Goal: Information Seeking & Learning: Learn about a topic

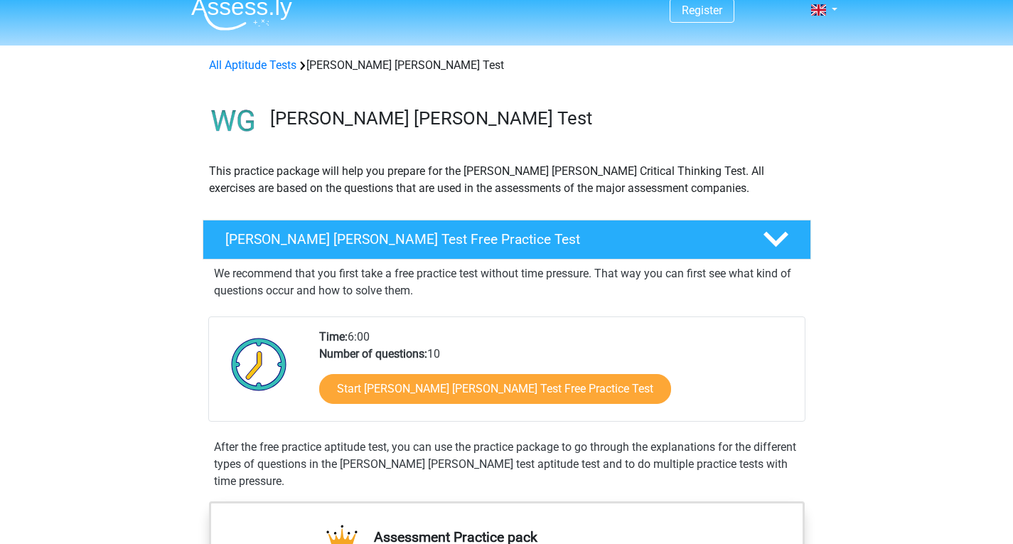
scroll to position [18, 0]
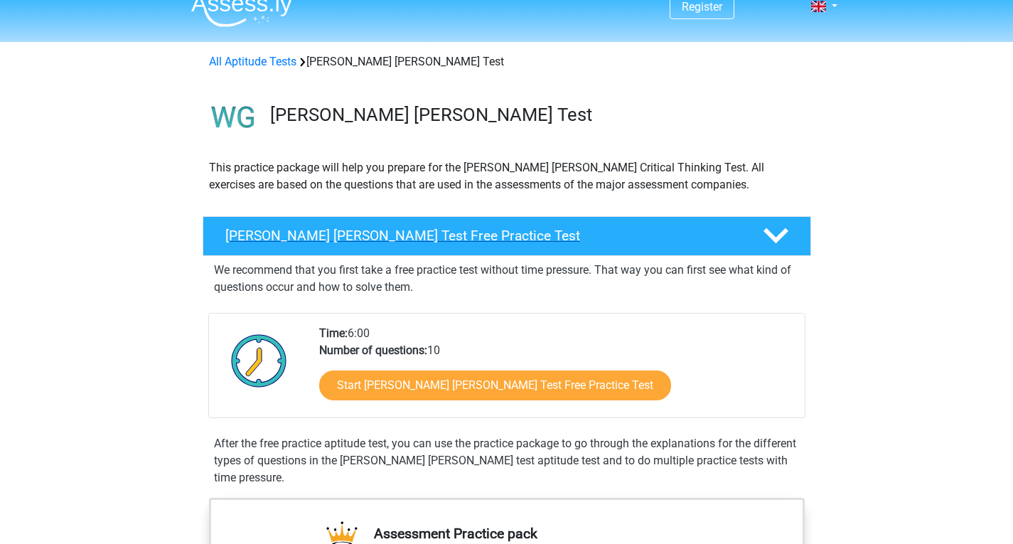
click at [492, 235] on h4 "Watson Glaser Test Free Practice Test" at bounding box center [482, 235] width 514 height 16
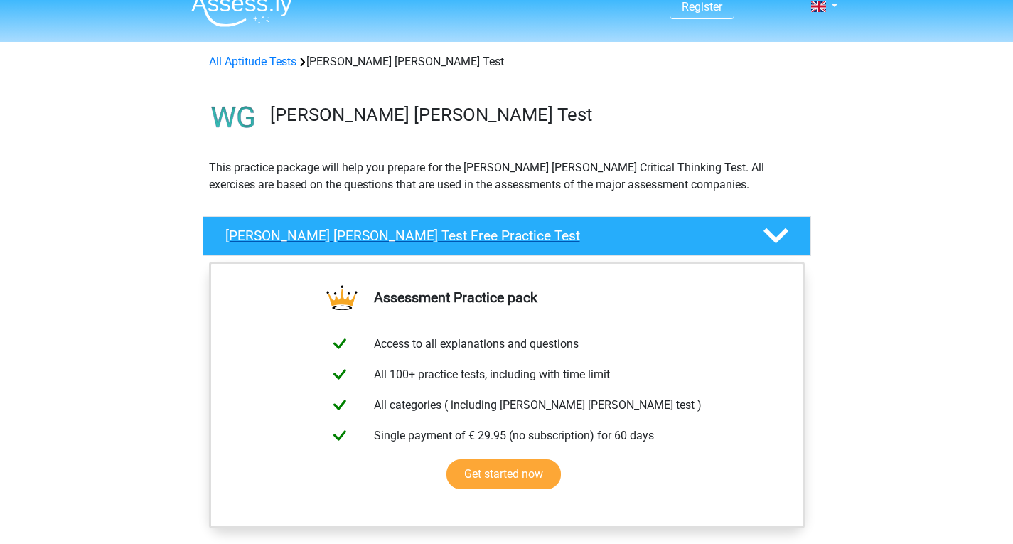
click at [492, 235] on h4 "Watson Glaser Test Free Practice Test" at bounding box center [482, 235] width 514 height 16
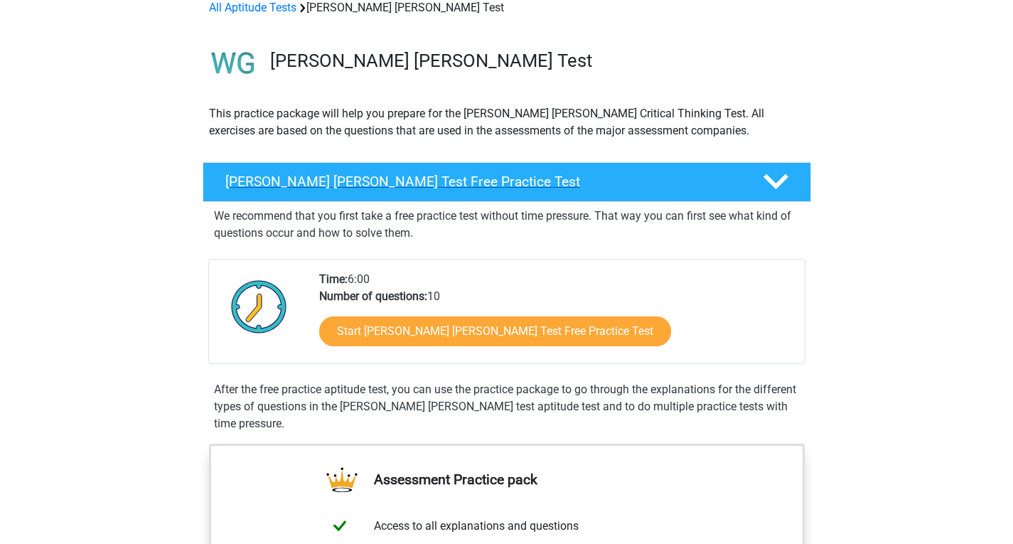
scroll to position [73, 0]
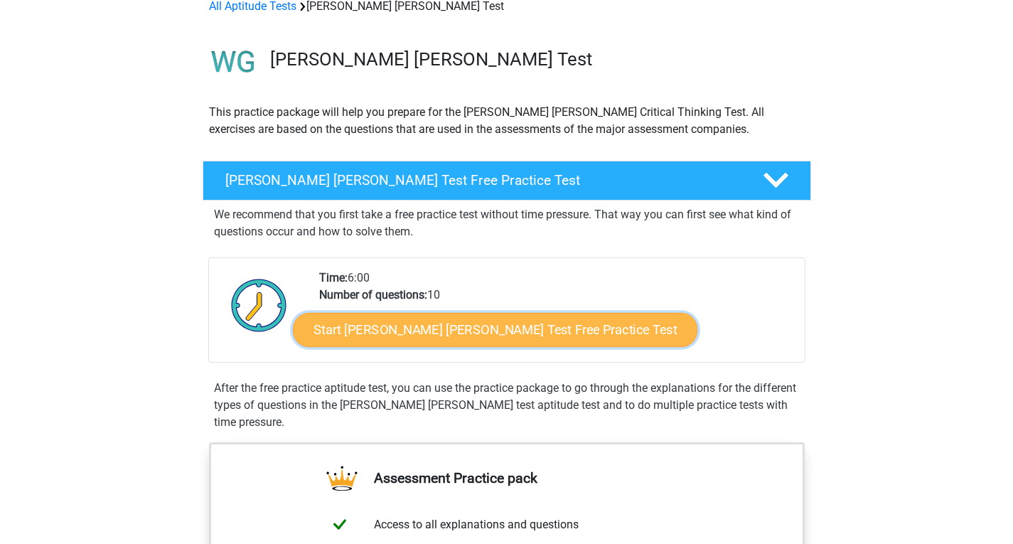
click at [485, 320] on link "Start Watson Glaser Test Free Practice Test" at bounding box center [495, 330] width 404 height 34
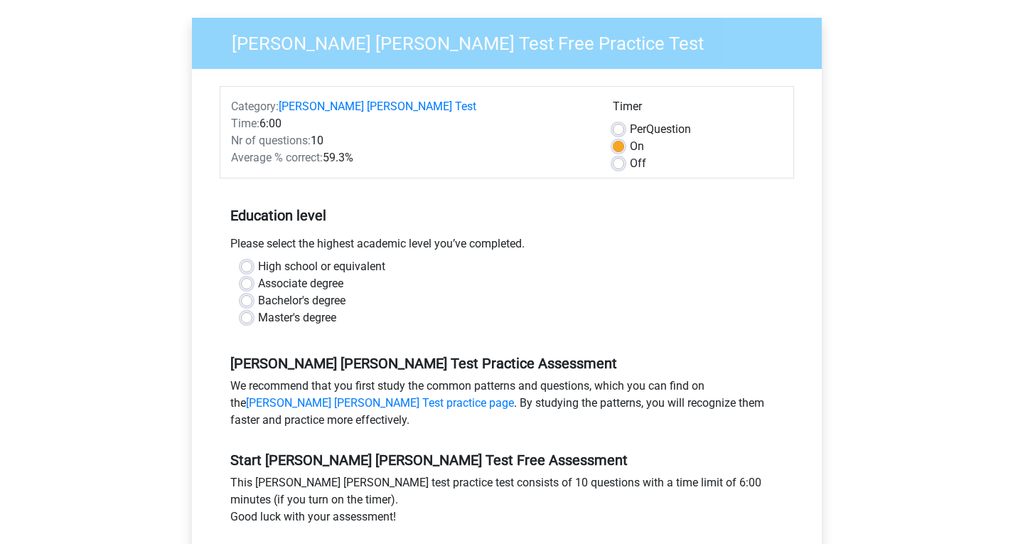
scroll to position [129, 0]
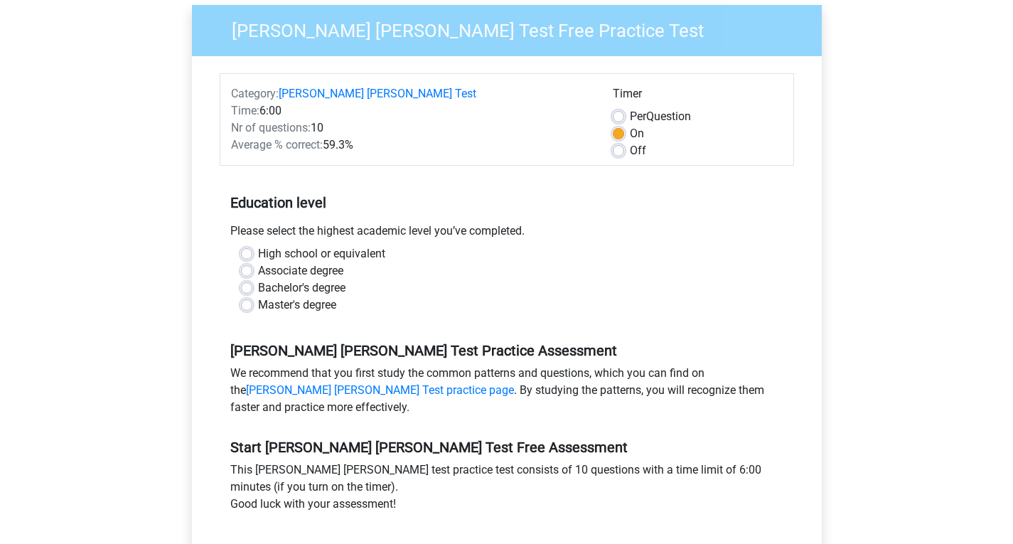
click at [349, 245] on label "High school or equivalent" at bounding box center [321, 253] width 127 height 17
click at [252, 245] on input "High school or equivalent" at bounding box center [246, 252] width 11 height 14
radio input "true"
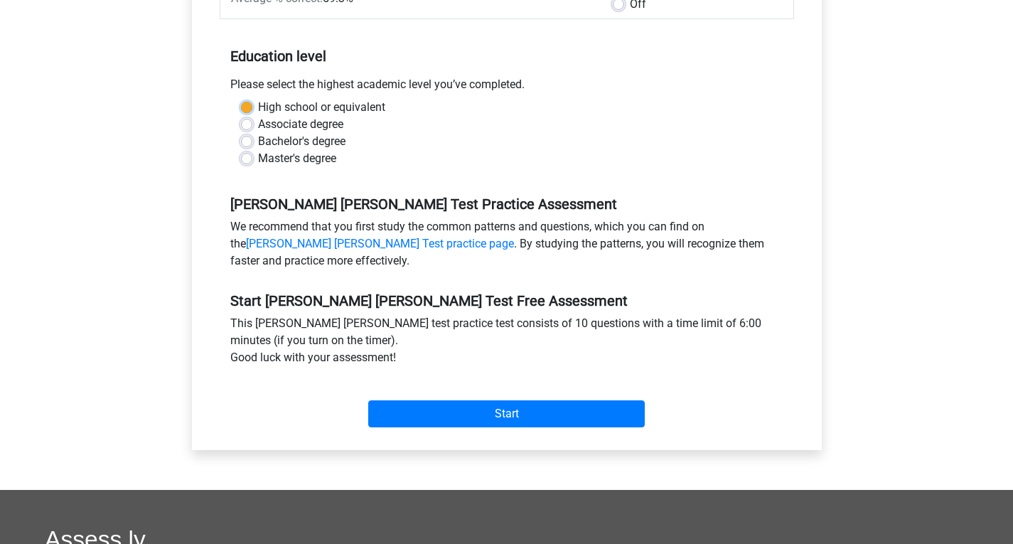
scroll to position [279, 0]
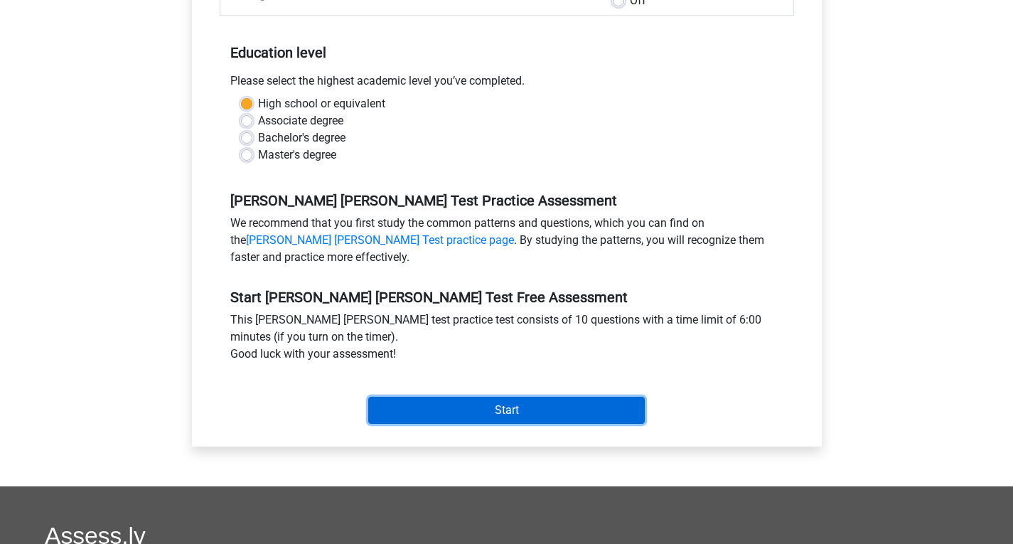
click at [497, 397] on input "Start" at bounding box center [506, 410] width 276 height 27
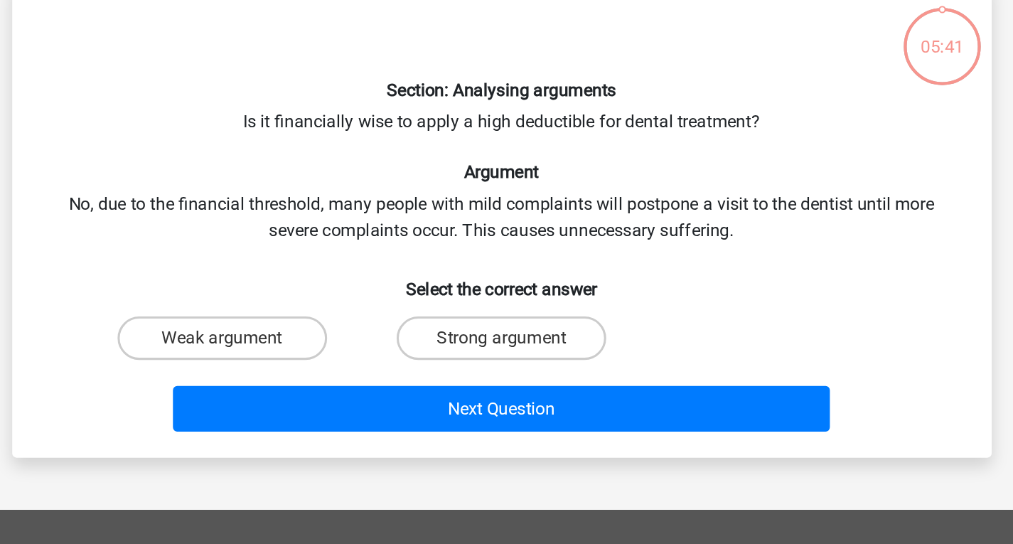
click at [444, 221] on div "Section: Analysing arguments Is it financially wise to apply a high deductible …" at bounding box center [507, 222] width 630 height 290
click at [361, 302] on label "Weak argument" at bounding box center [323, 300] width 137 height 28
click at [333, 302] on input "Weak argument" at bounding box center [327, 304] width 9 height 9
radio input "true"
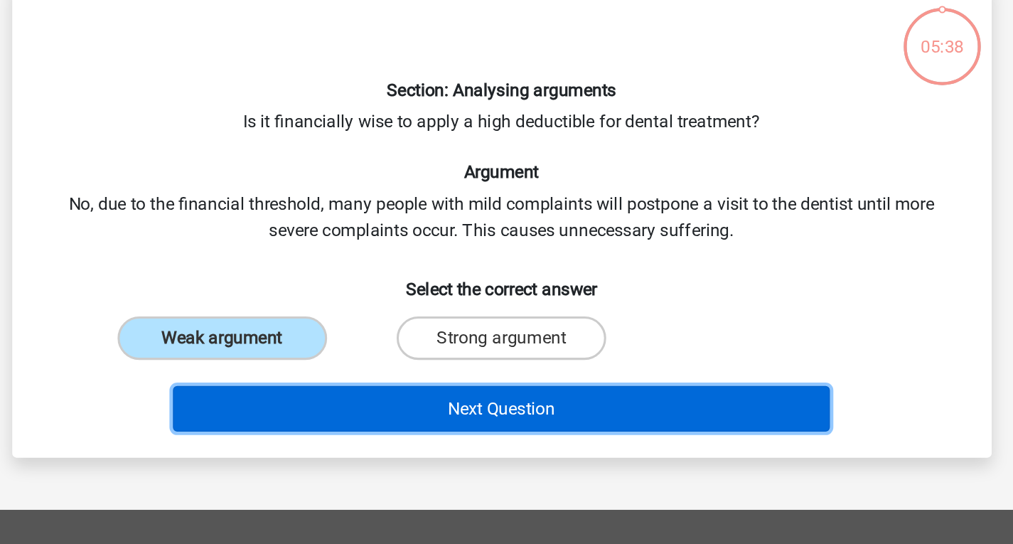
click at [485, 348] on button "Next Question" at bounding box center [506, 346] width 430 height 30
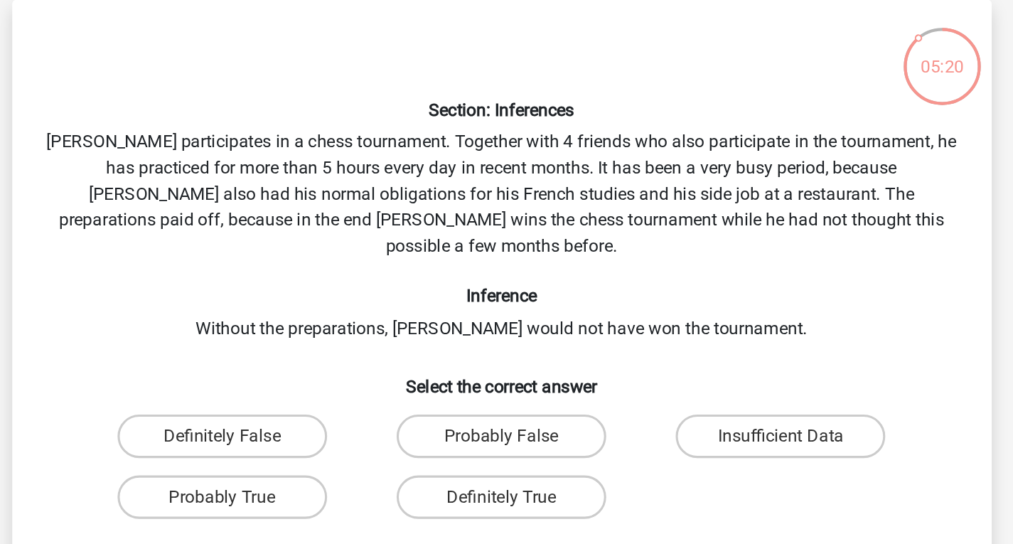
click at [465, 210] on div "Section: Inferences Pablo participates in a chess tournament. Together with 4 f…" at bounding box center [507, 267] width 630 height 381
click at [343, 377] on label "Probably True" at bounding box center [323, 391] width 137 height 28
click at [333, 391] on input "Probably True" at bounding box center [327, 395] width 9 height 9
radio input "true"
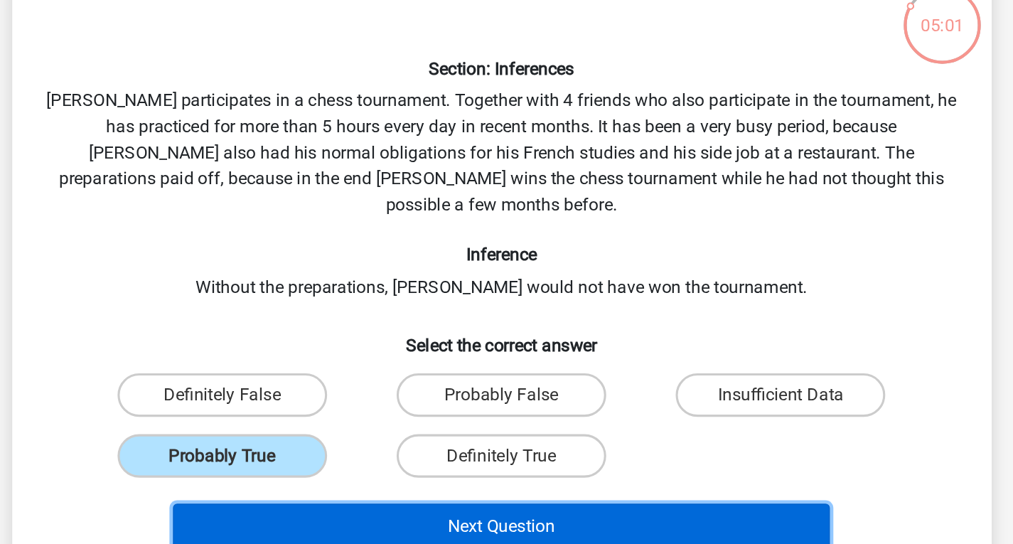
click at [558, 422] on button "Next Question" at bounding box center [506, 437] width 430 height 30
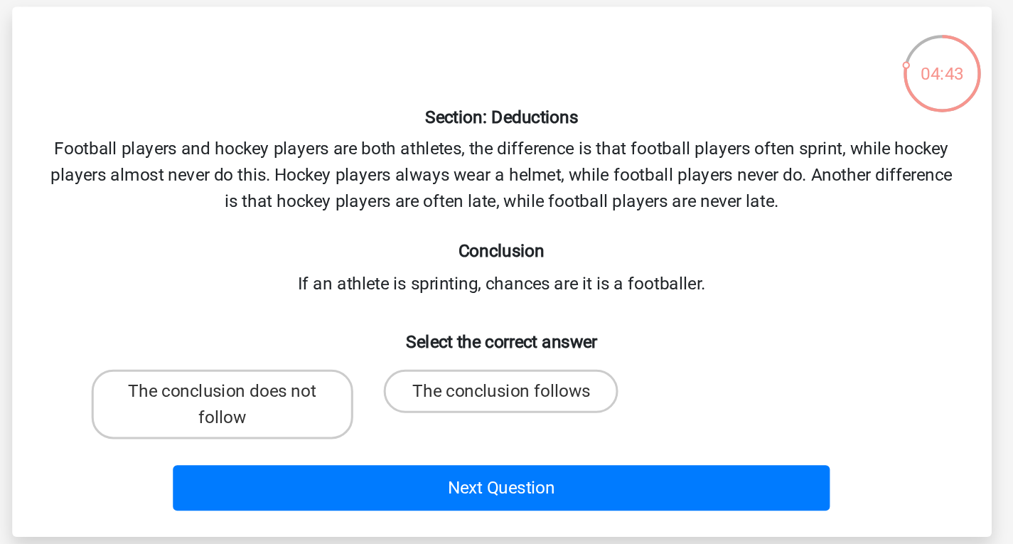
click at [566, 195] on div "Section: Deductions Football players and hockey players are both athletes, the …" at bounding box center [507, 239] width 630 height 324
click at [369, 325] on label "The conclusion does not follow" at bounding box center [323, 325] width 171 height 45
click at [333, 325] on input "The conclusion does not follow" at bounding box center [327, 321] width 9 height 9
radio input "true"
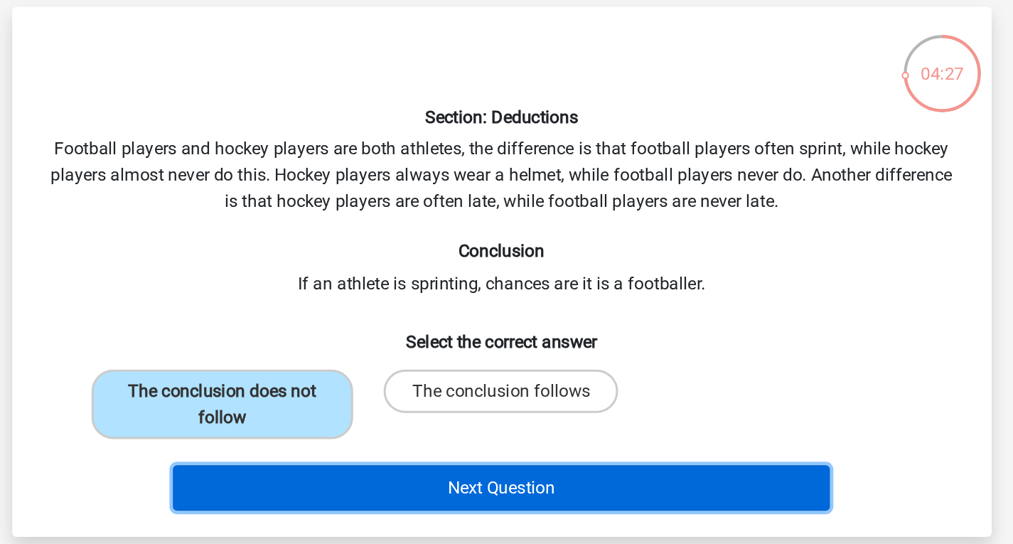
click at [459, 373] on button "Next Question" at bounding box center [506, 380] width 430 height 30
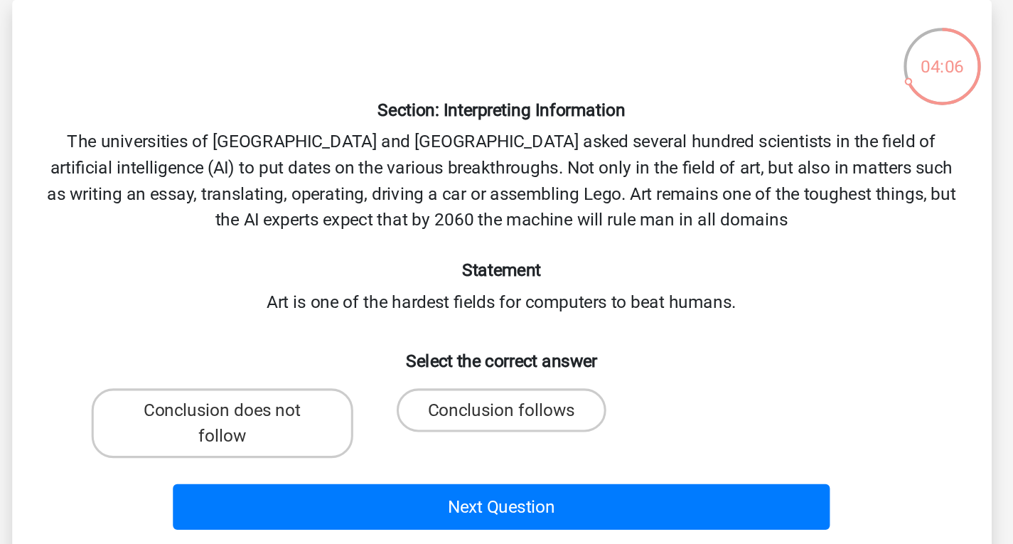
click at [500, 188] on div "Section: Interpreting Information The universities of Oxford and Yale asked sev…" at bounding box center [507, 247] width 630 height 341
click at [475, 337] on label "Conclusion follows" at bounding box center [506, 334] width 137 height 28
click at [506, 337] on input "Conclusion follows" at bounding box center [510, 338] width 9 height 9
radio input "true"
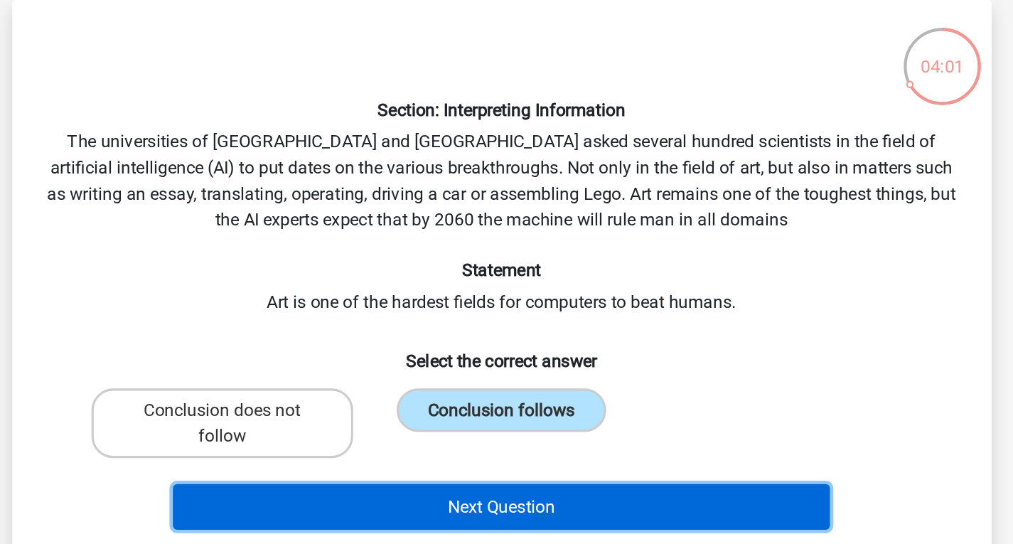
click at [478, 387] on button "Next Question" at bounding box center [506, 397] width 430 height 30
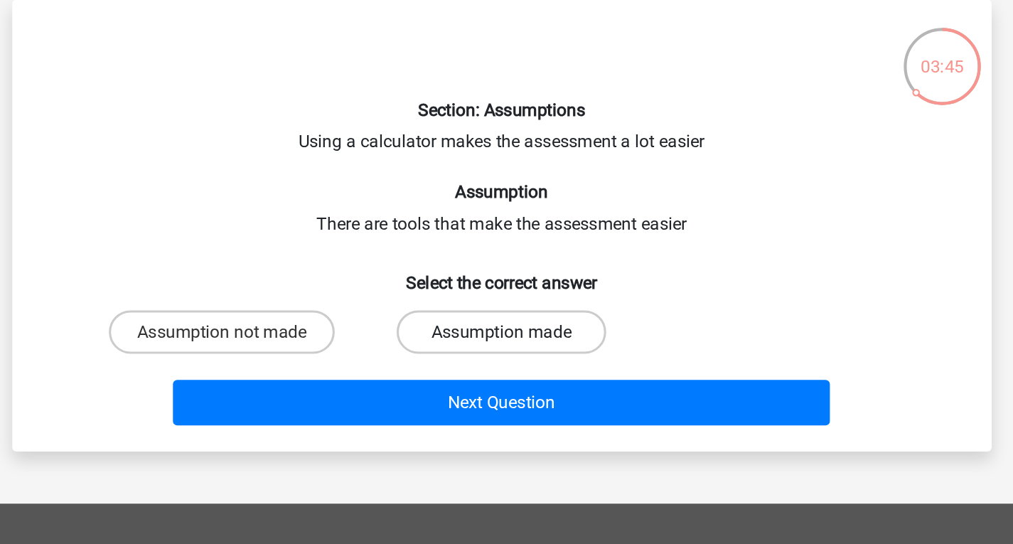
click at [490, 287] on label "Assumption made" at bounding box center [506, 283] width 137 height 28
click at [506, 287] on input "Assumption made" at bounding box center [510, 287] width 9 height 9
radio input "true"
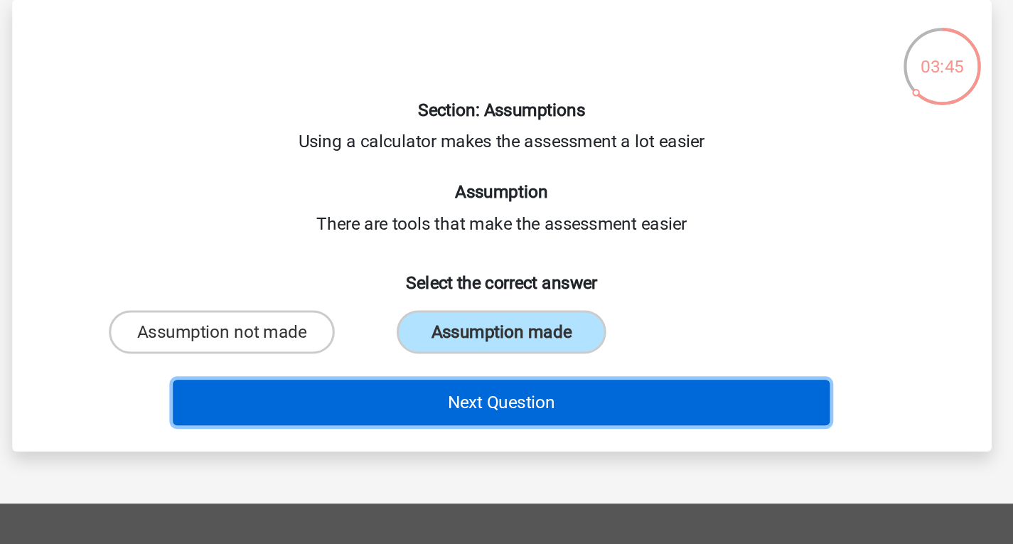
click at [493, 323] on button "Next Question" at bounding box center [506, 329] width 430 height 30
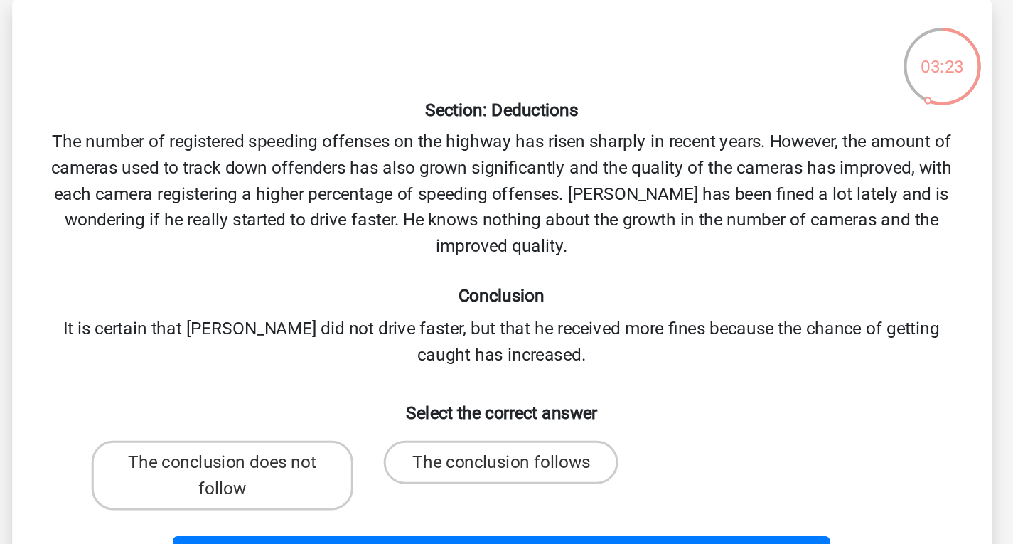
click at [475, 296] on div "Section: Deductions The number of registered speeding offenses on the highway h…" at bounding box center [507, 264] width 630 height 375
click at [373, 379] on label "The conclusion does not follow" at bounding box center [323, 376] width 171 height 45
click at [333, 377] on input "The conclusion does not follow" at bounding box center [327, 372] width 9 height 9
radio input "true"
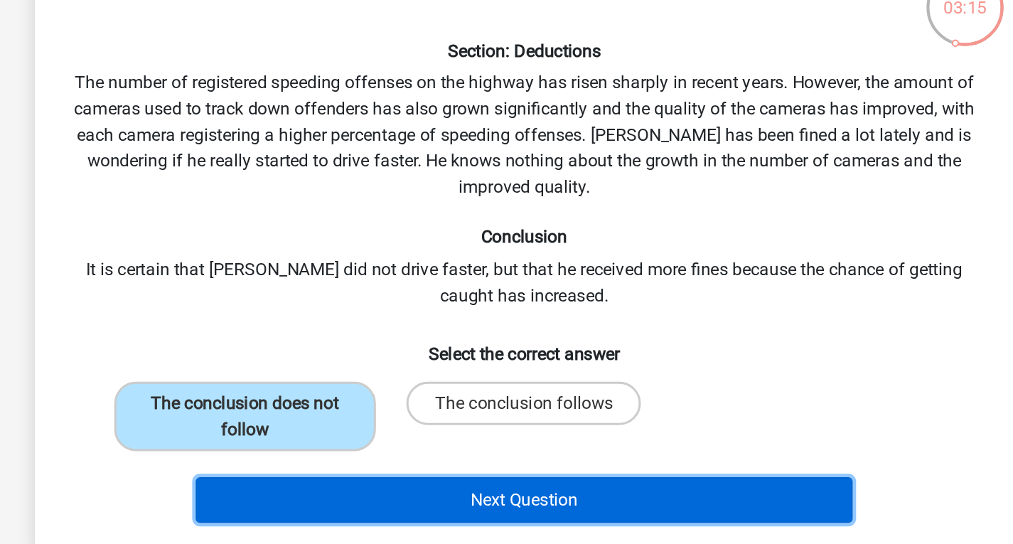
click at [439, 436] on button "Next Question" at bounding box center [506, 431] width 430 height 30
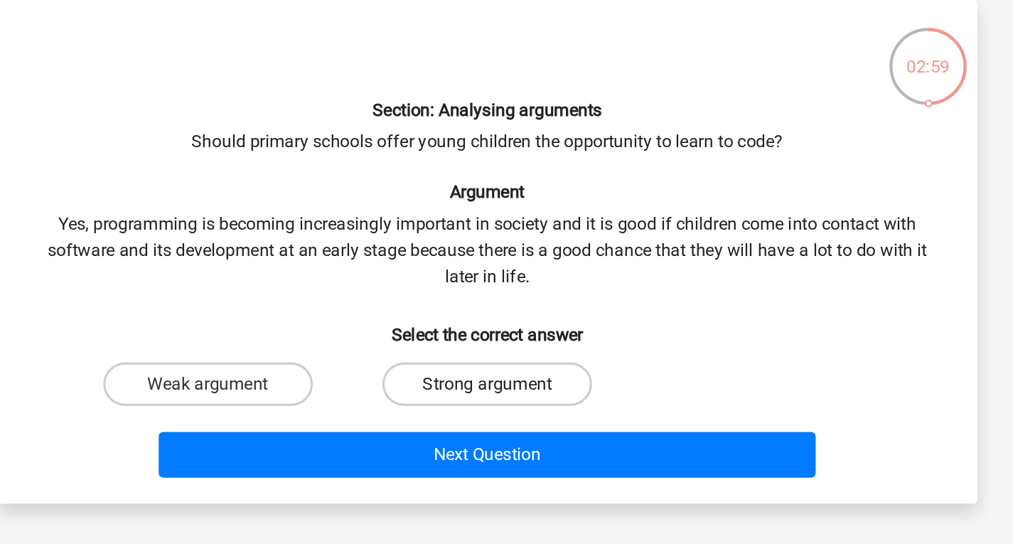
click at [500, 317] on label "Strong argument" at bounding box center [506, 317] width 137 height 28
click at [506, 317] on input "Strong argument" at bounding box center [510, 321] width 9 height 9
radio input "true"
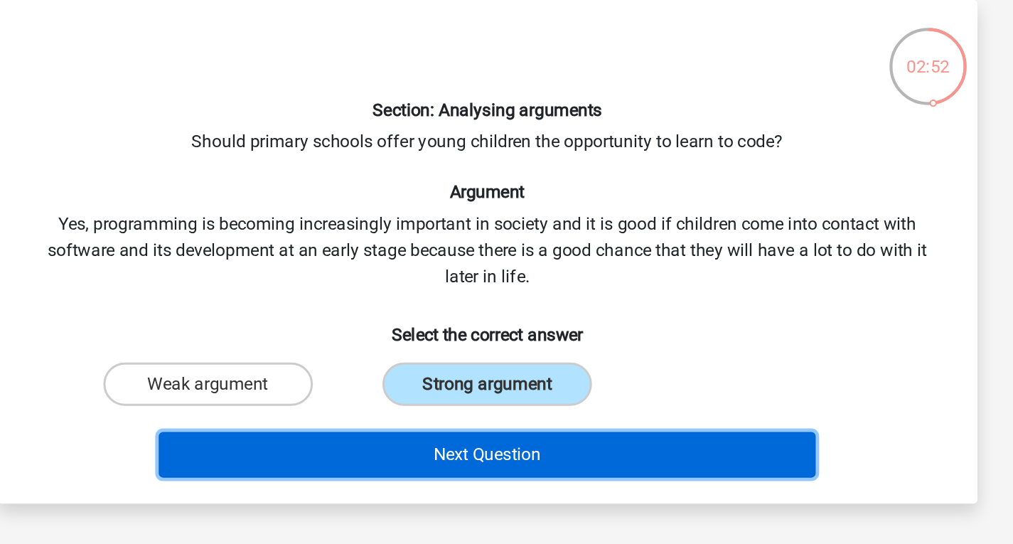
click at [495, 360] on button "Next Question" at bounding box center [506, 363] width 430 height 30
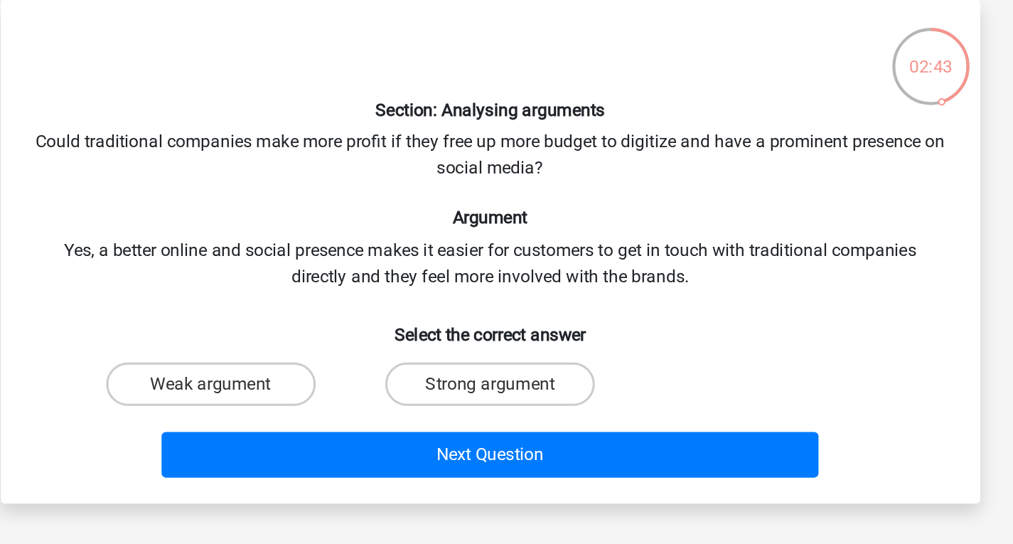
click at [520, 190] on div "Section: Analysing arguments Could traditional companies make more profit if th…" at bounding box center [507, 230] width 630 height 307
click at [510, 235] on div "Section: Analysing arguments Could traditional companies make more profit if th…" at bounding box center [507, 230] width 630 height 307
click at [374, 316] on label "Weak argument" at bounding box center [323, 317] width 137 height 28
click at [333, 317] on input "Weak argument" at bounding box center [327, 321] width 9 height 9
radio input "true"
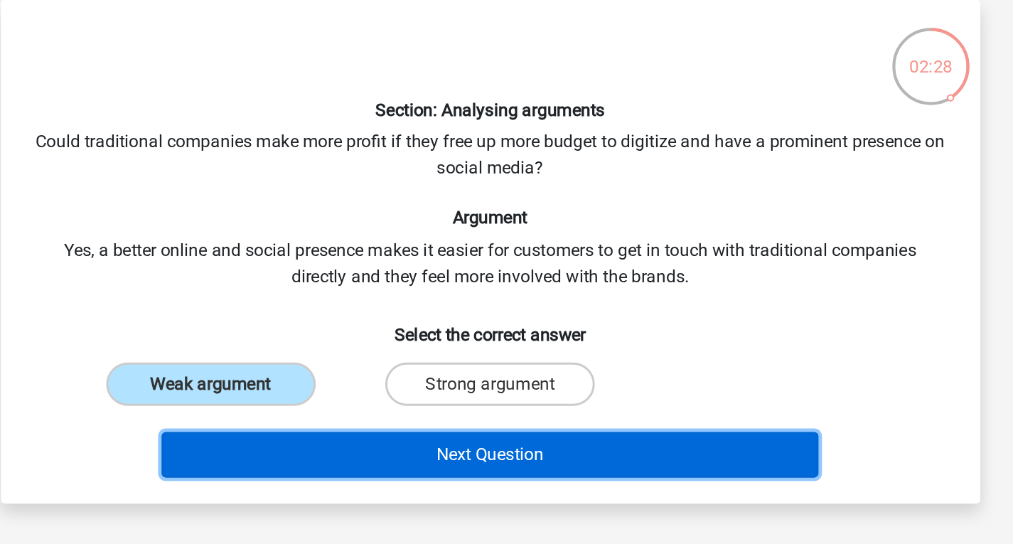
click at [472, 359] on button "Next Question" at bounding box center [506, 363] width 430 height 30
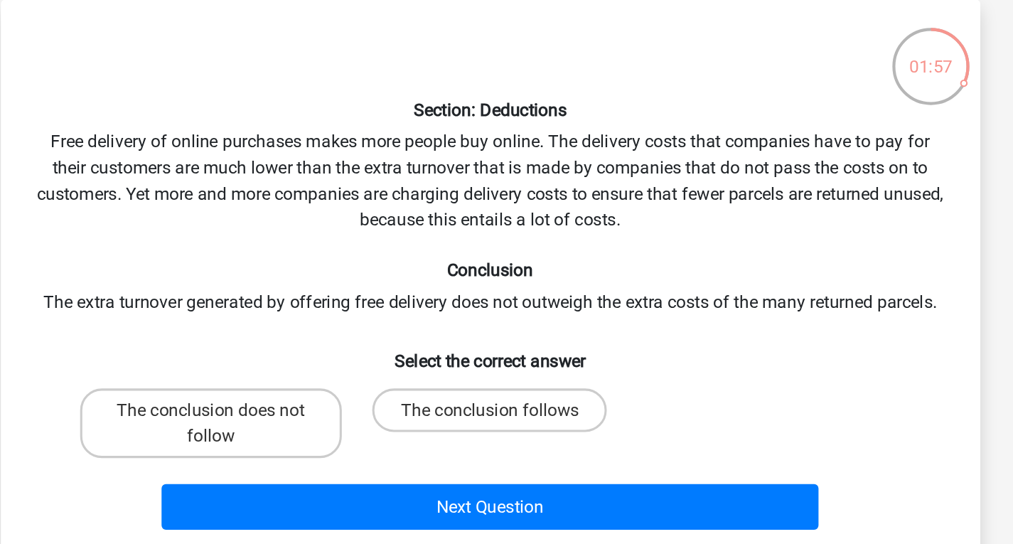
click at [509, 230] on div "Section: Deductions Free delivery of online purchases makes more people buy onl…" at bounding box center [507, 247] width 630 height 341
click at [519, 332] on label "The conclusion follows" at bounding box center [505, 334] width 153 height 28
click at [515, 334] on input "The conclusion follows" at bounding box center [510, 338] width 9 height 9
radio input "true"
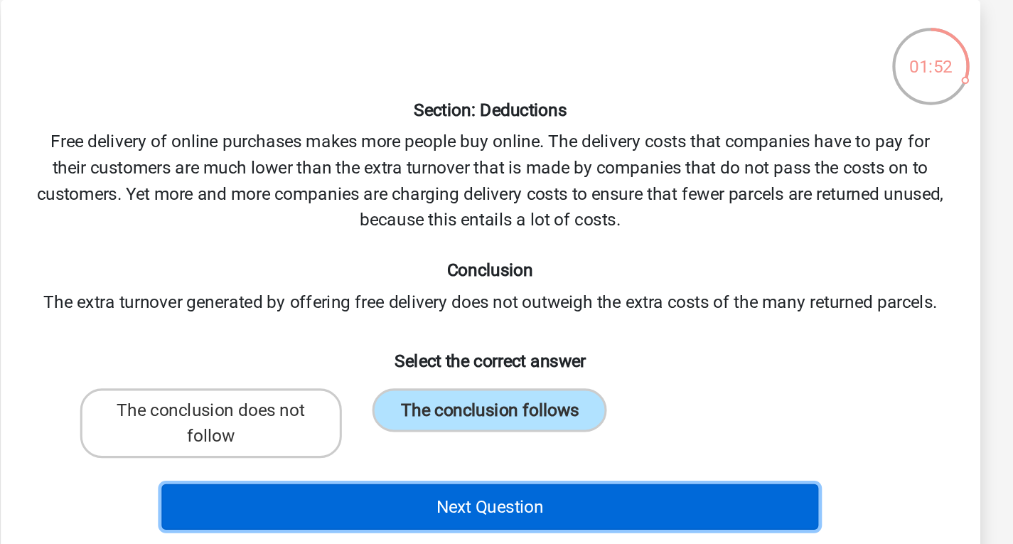
click at [502, 389] on button "Next Question" at bounding box center [506, 397] width 430 height 30
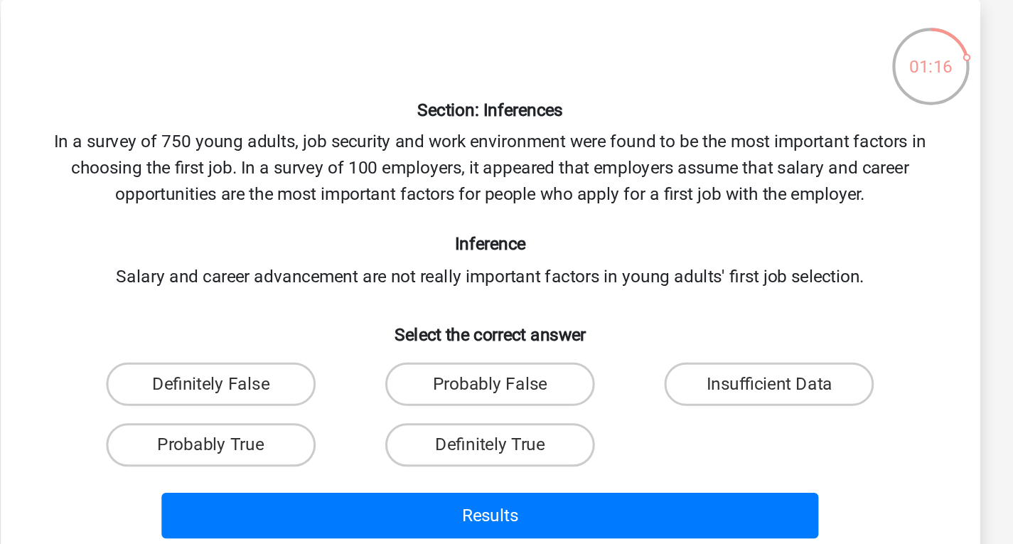
click at [478, 241] on div "Section: Inferences In a survey of 750 young adults, job security and work envi…" at bounding box center [507, 250] width 630 height 347
click at [513, 314] on label "Probably False" at bounding box center [506, 317] width 137 height 28
click at [513, 317] on input "Probably False" at bounding box center [510, 321] width 9 height 9
radio input "true"
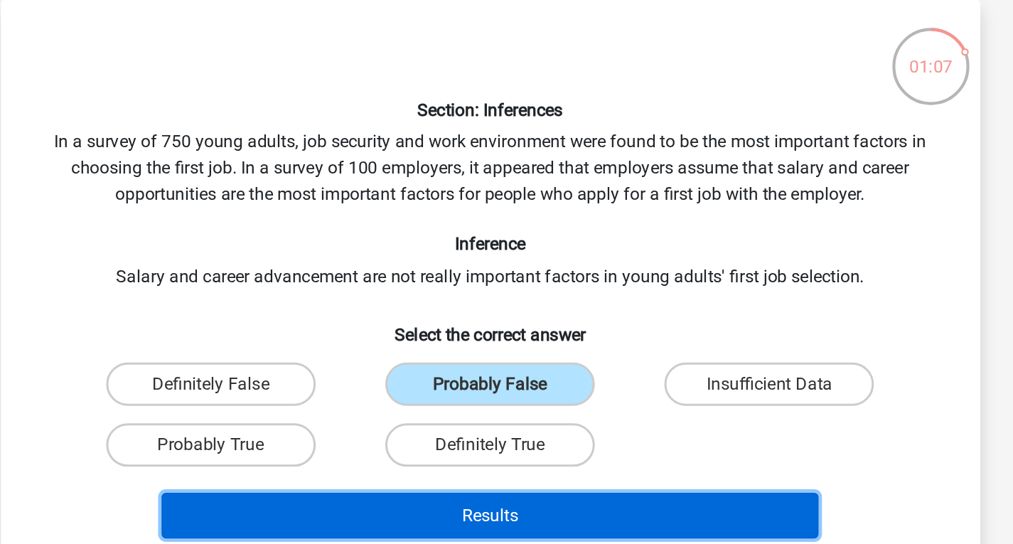
click at [529, 389] on button "Results" at bounding box center [506, 403] width 430 height 30
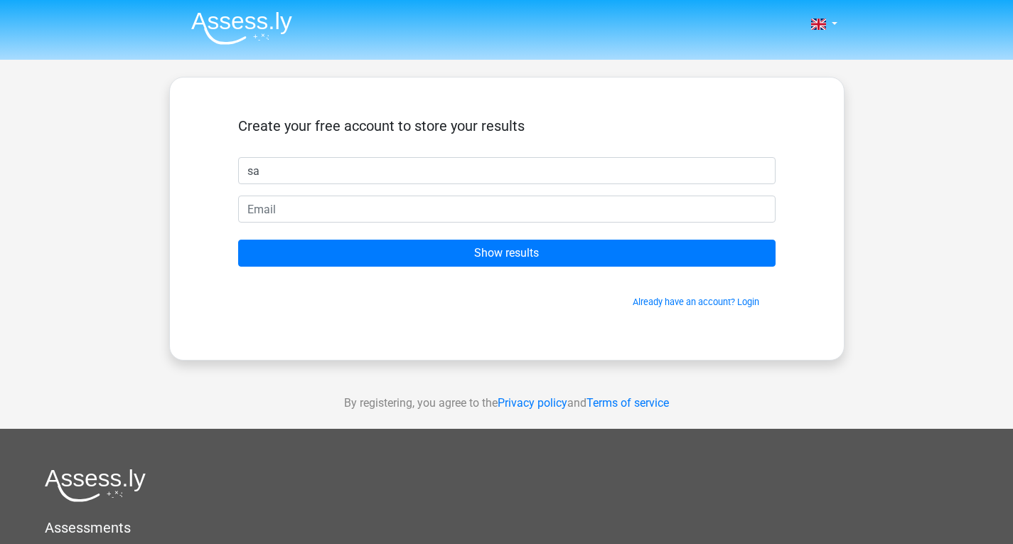
type input "s"
type input "[PERSON_NAME]"
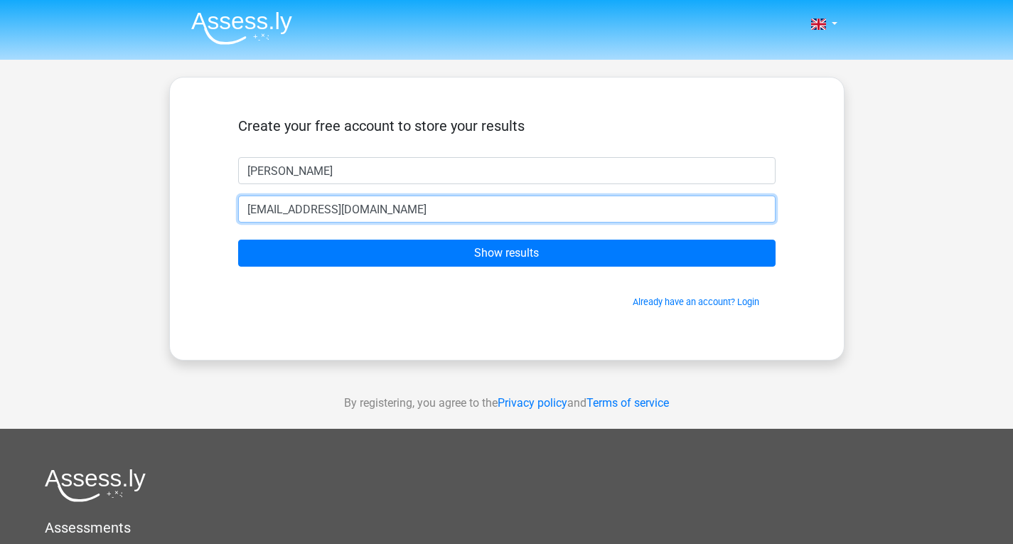
type input "[EMAIL_ADDRESS][DOMAIN_NAME]"
click at [238, 239] on input "Show results" at bounding box center [506, 252] width 537 height 27
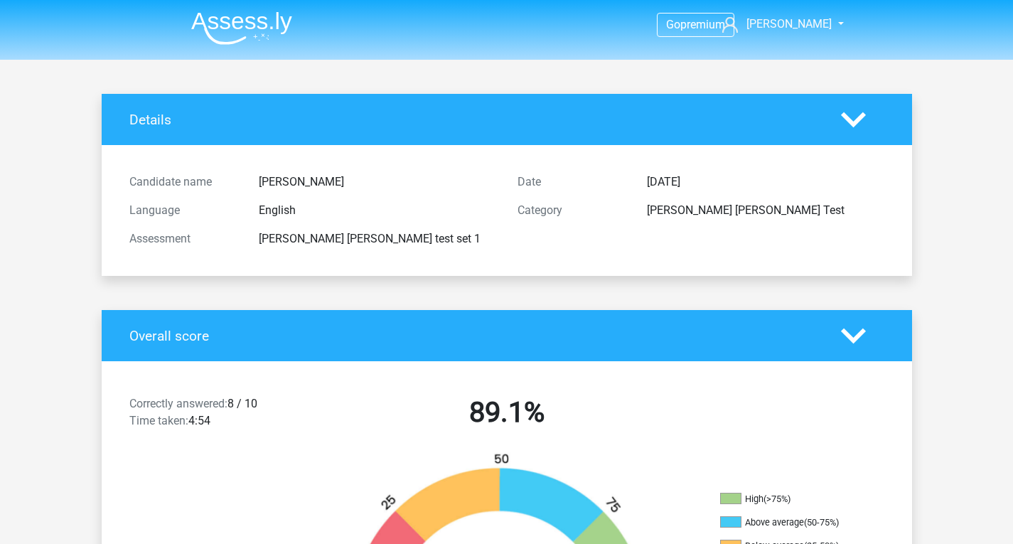
click at [535, 253] on div "Date [DATE] Category [PERSON_NAME] [PERSON_NAME] Test" at bounding box center [701, 210] width 388 height 85
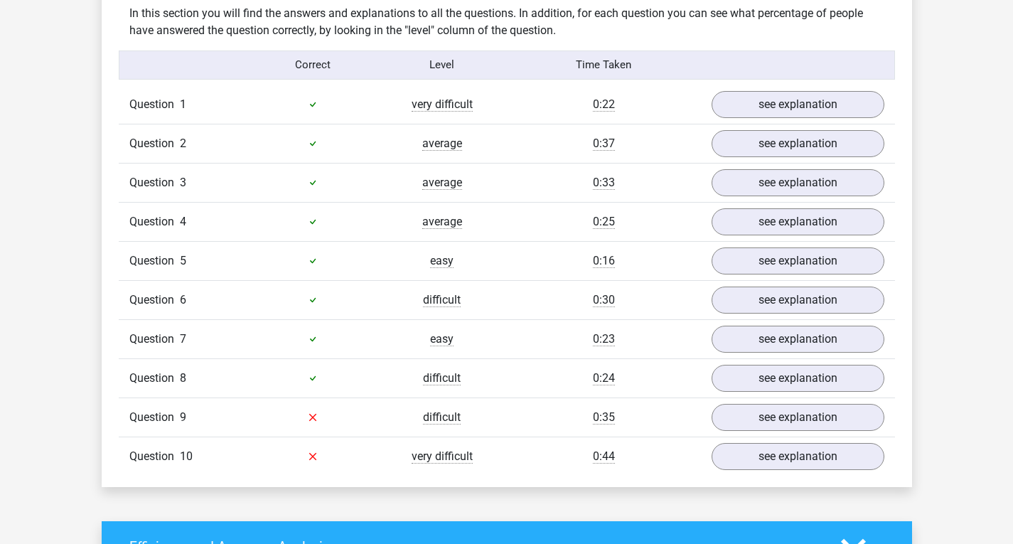
scroll to position [1121, 0]
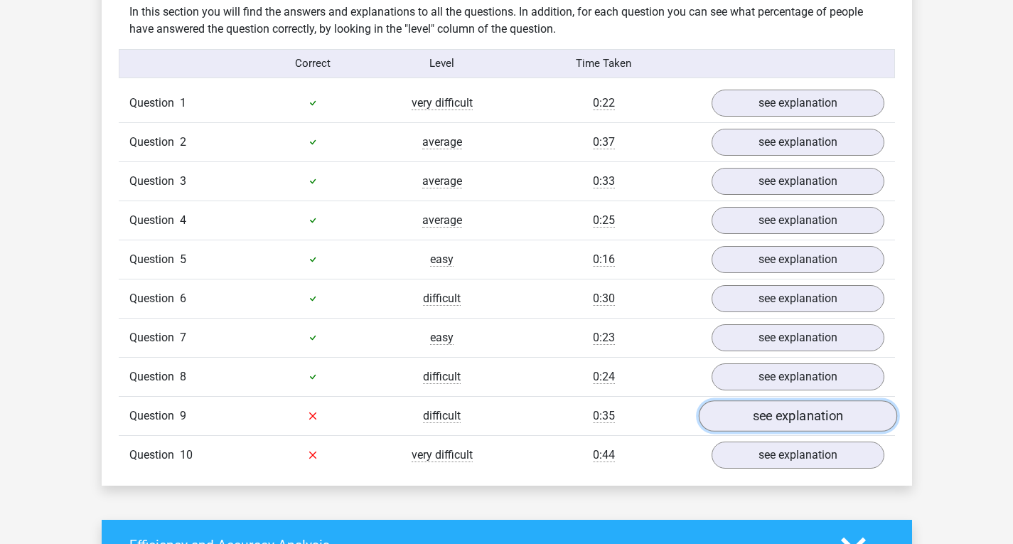
click at [787, 404] on link "see explanation" at bounding box center [797, 415] width 198 height 31
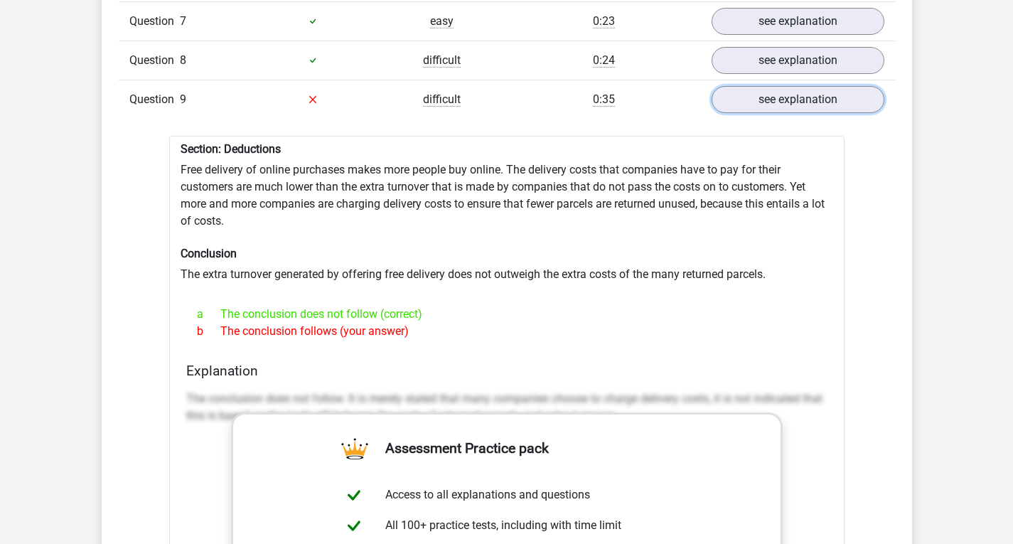
scroll to position [1438, 0]
click at [777, 83] on link "see explanation" at bounding box center [797, 98] width 198 height 31
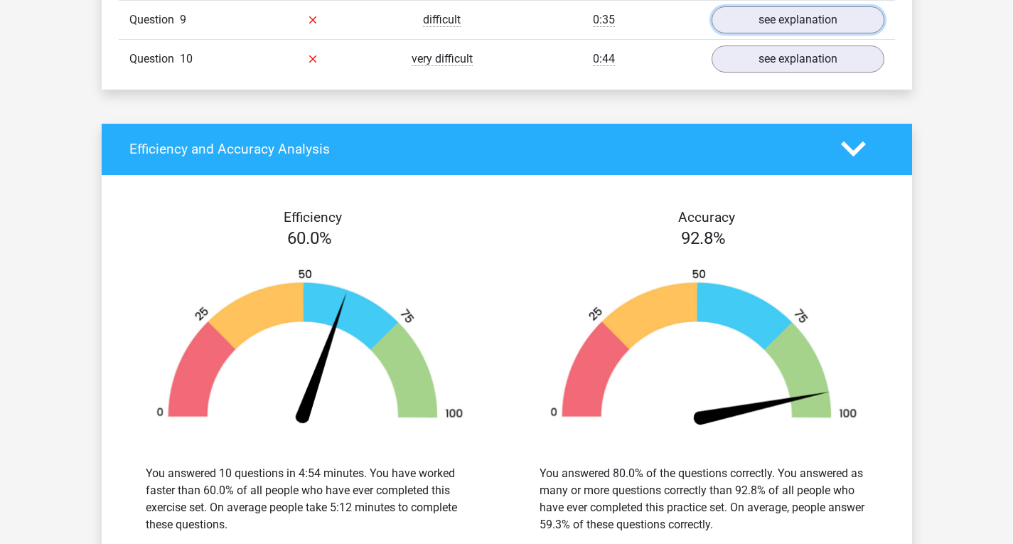
scroll to position [1518, 0]
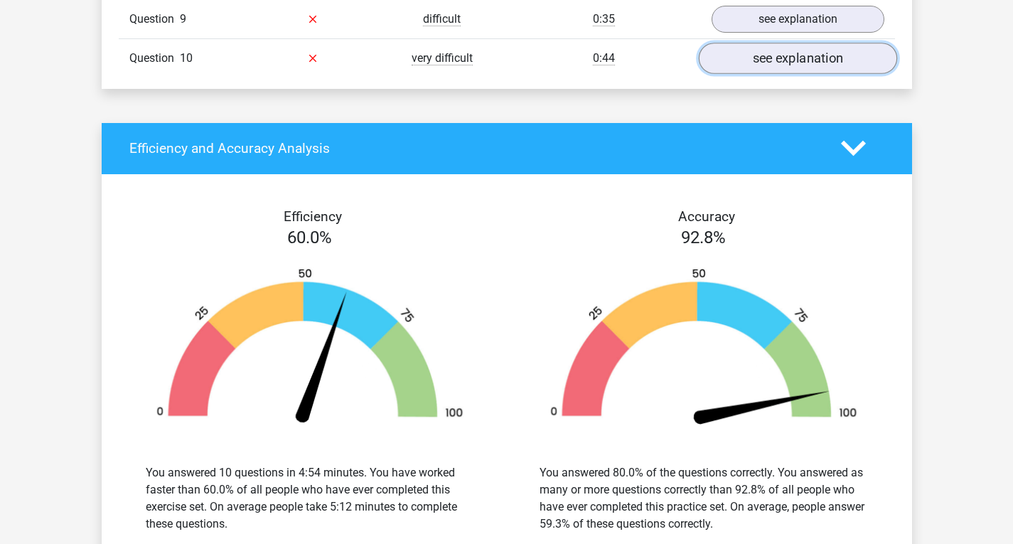
click at [780, 45] on link "see explanation" at bounding box center [797, 58] width 198 height 31
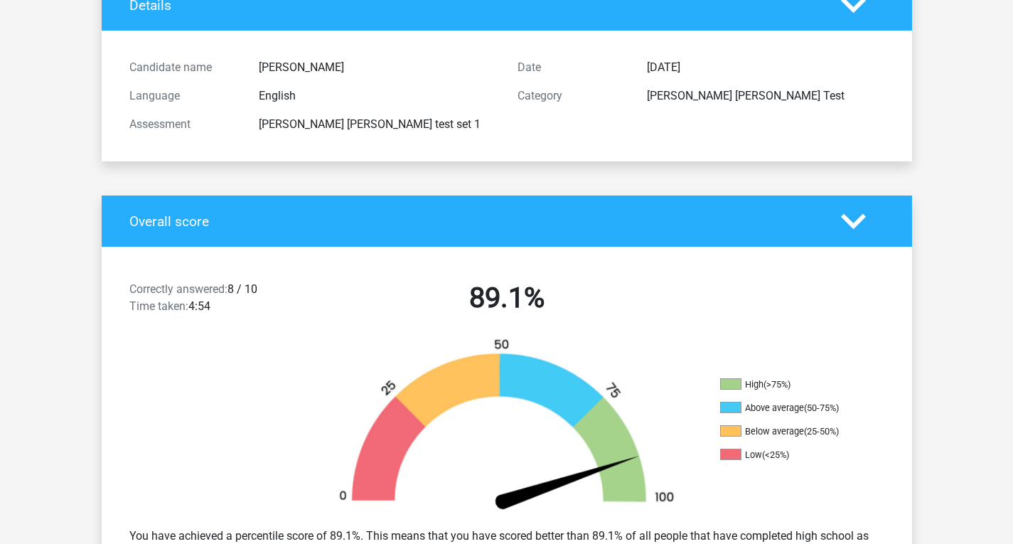
scroll to position [0, 0]
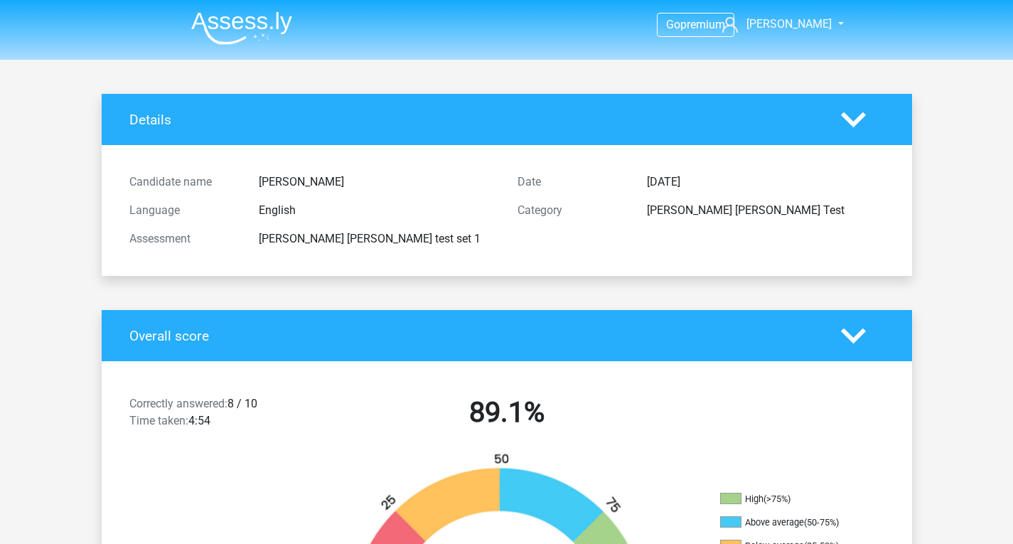
click at [244, 22] on img at bounding box center [241, 27] width 101 height 33
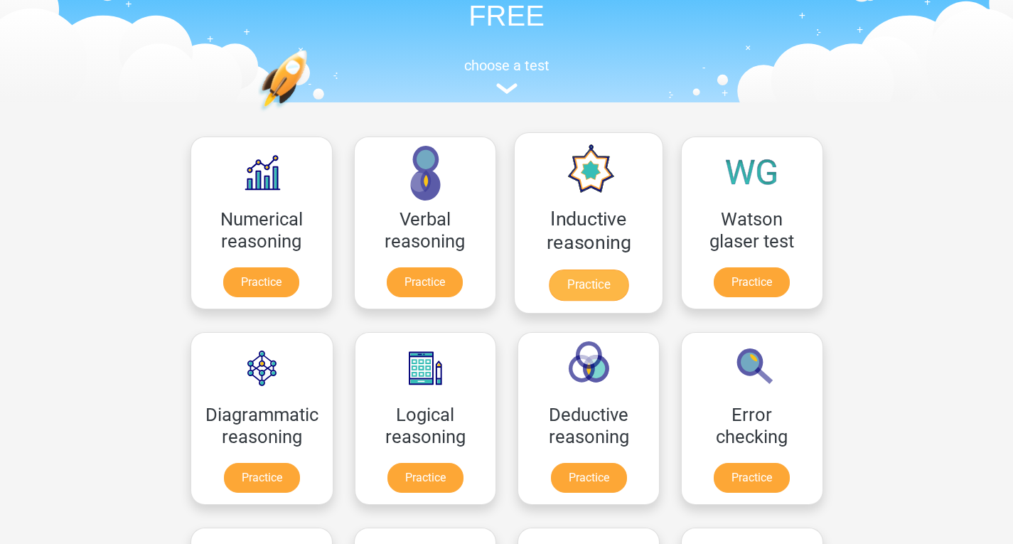
scroll to position [102, 0]
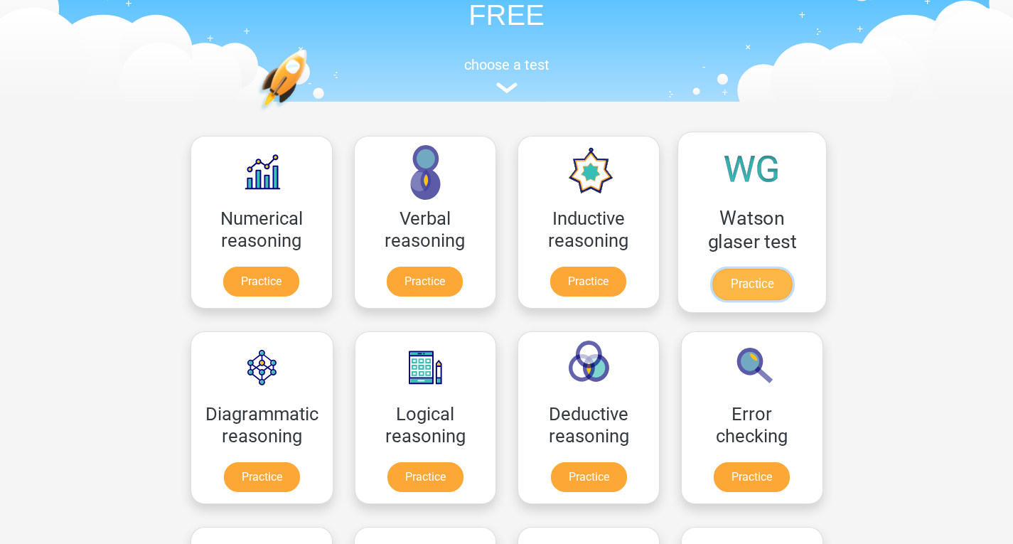
click at [763, 285] on link "Practice" at bounding box center [751, 284] width 80 height 31
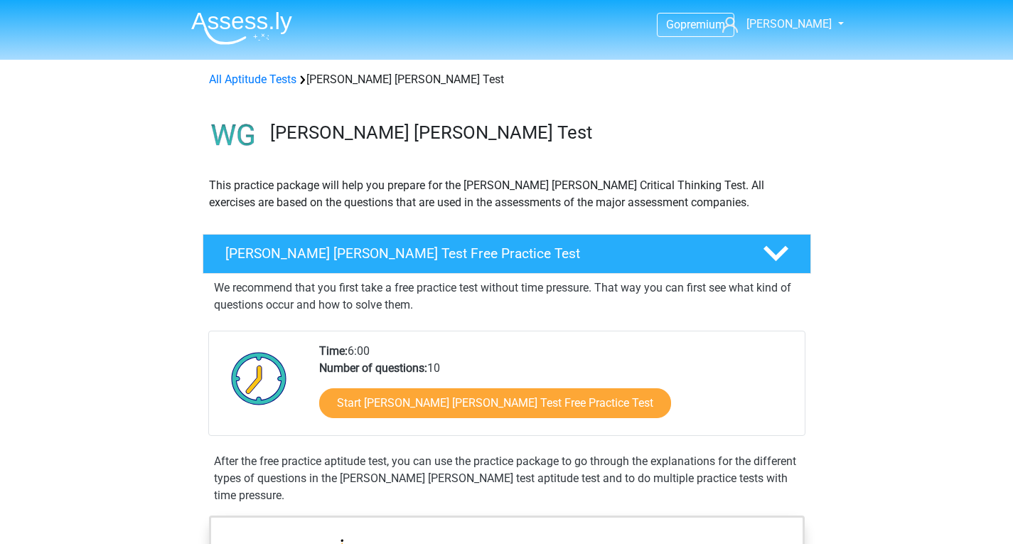
scroll to position [36, 0]
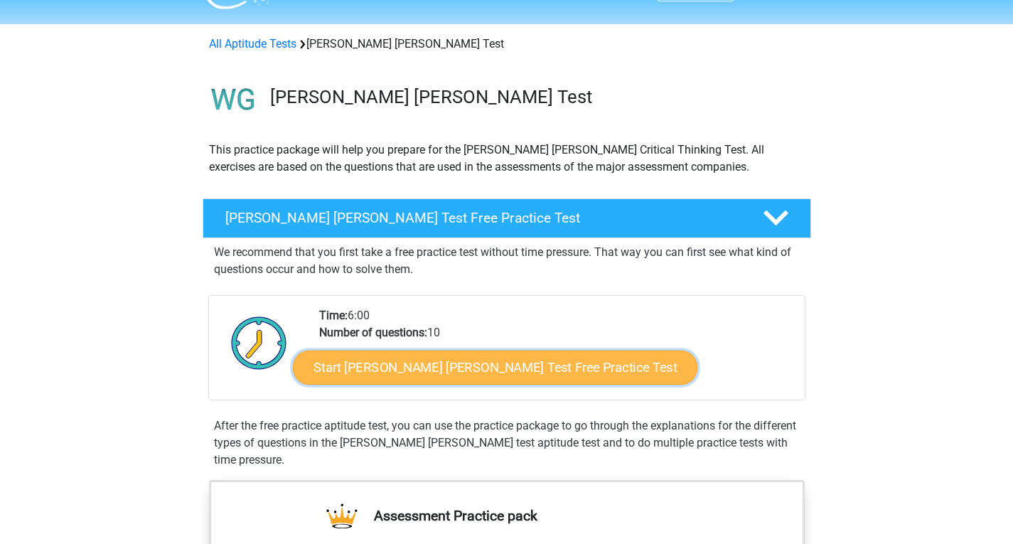
click at [505, 370] on link "Start Watson Glaser Test Free Practice Test" at bounding box center [495, 367] width 404 height 34
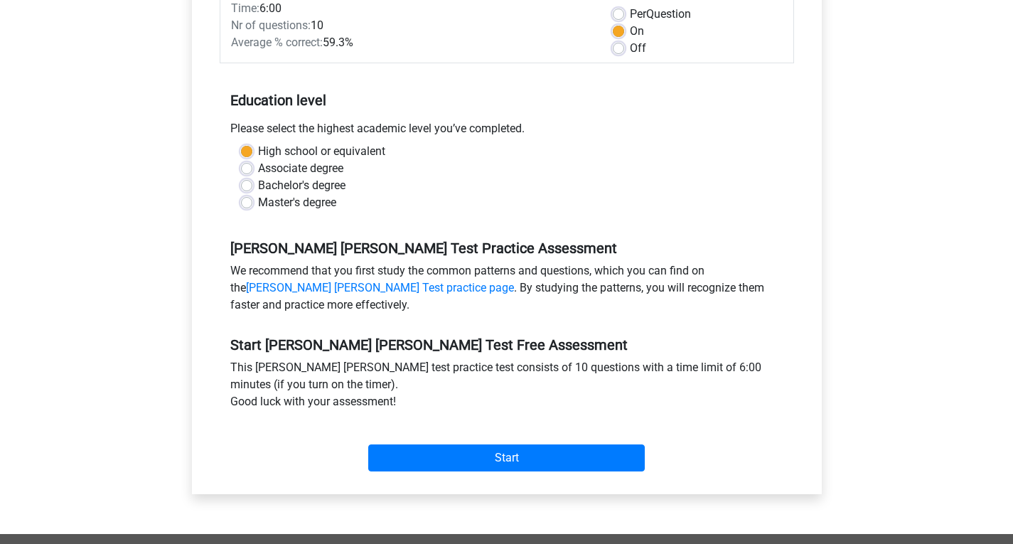
scroll to position [235, 0]
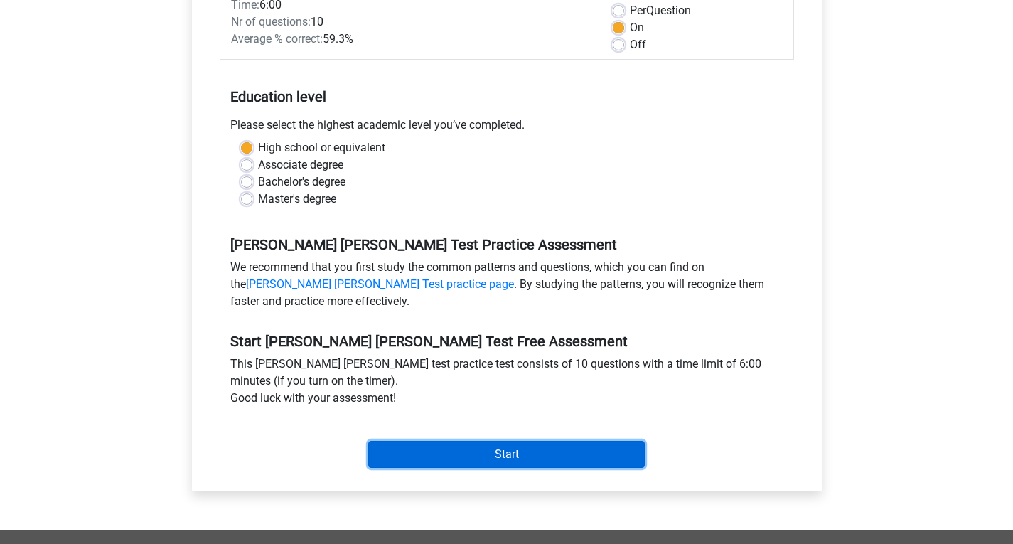
click at [493, 441] on input "Start" at bounding box center [506, 454] width 276 height 27
